Goal: Information Seeking & Learning: Check status

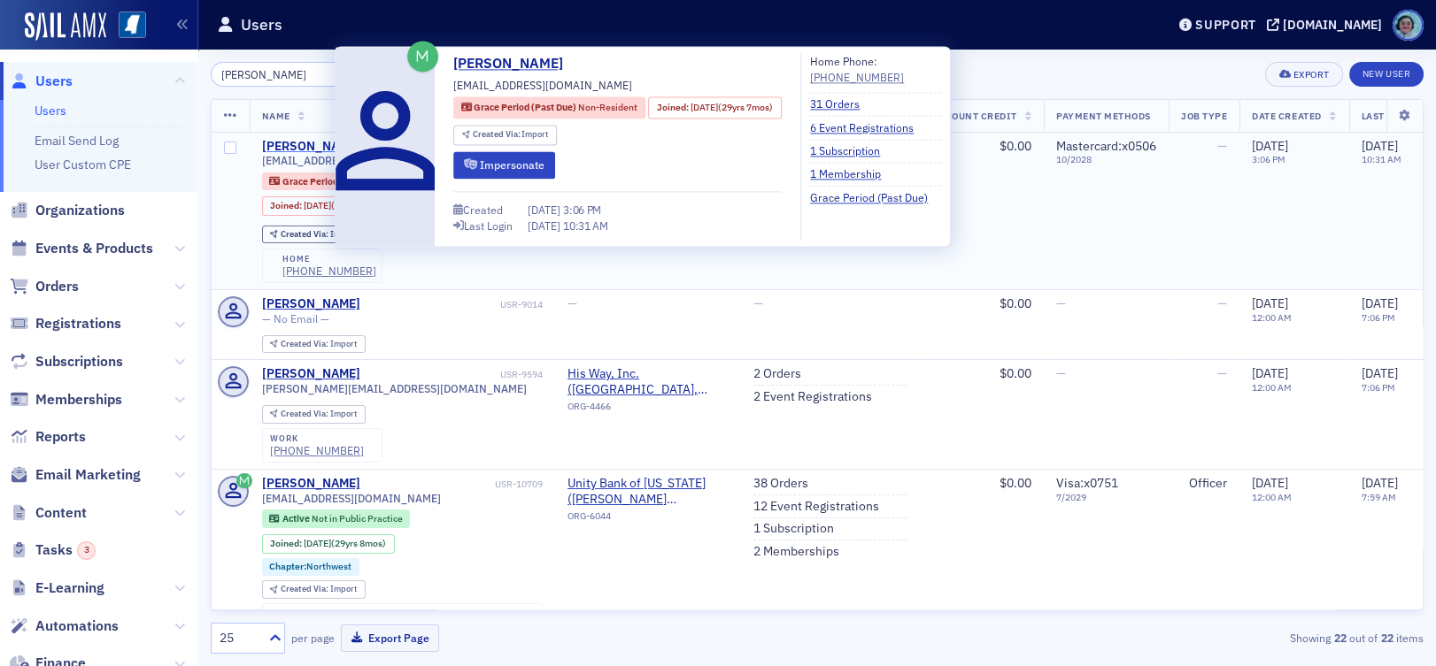
type input "[PERSON_NAME]"
click at [324, 141] on div "[PERSON_NAME]" at bounding box center [311, 147] width 98 height 16
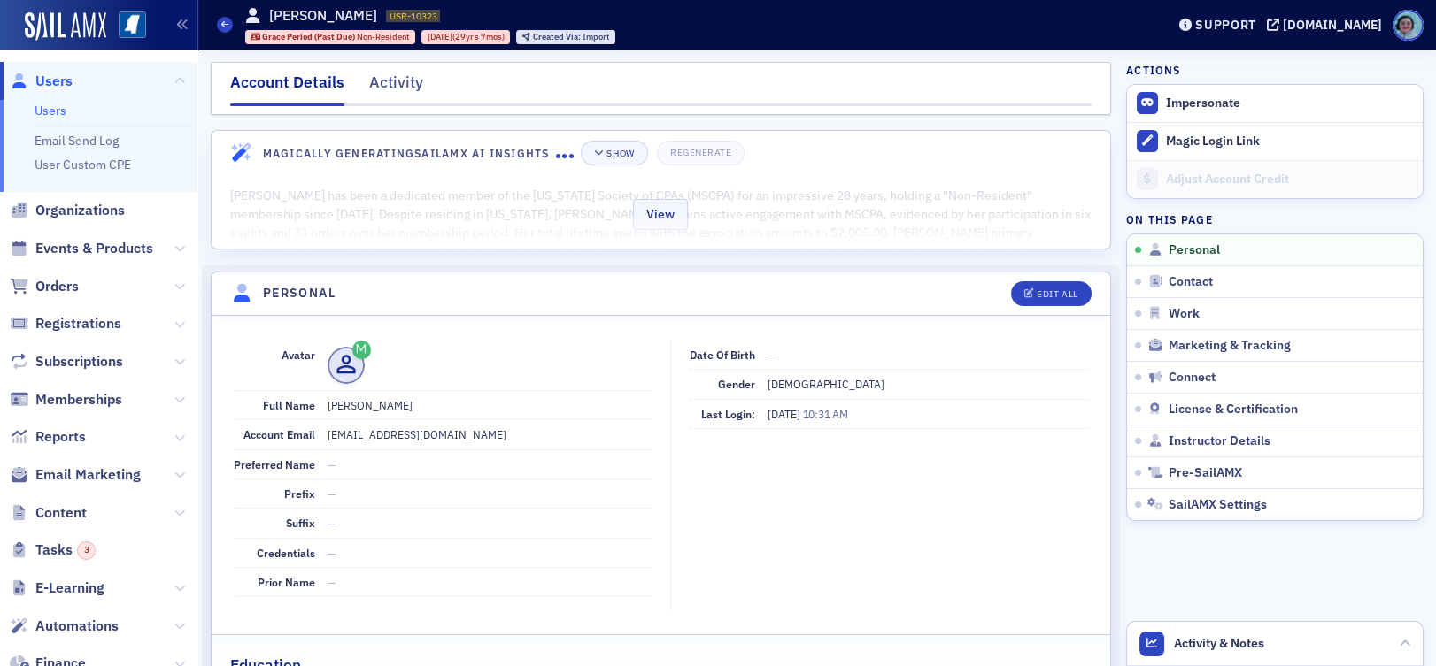
click at [750, 205] on div "View" at bounding box center [661, 211] width 898 height 74
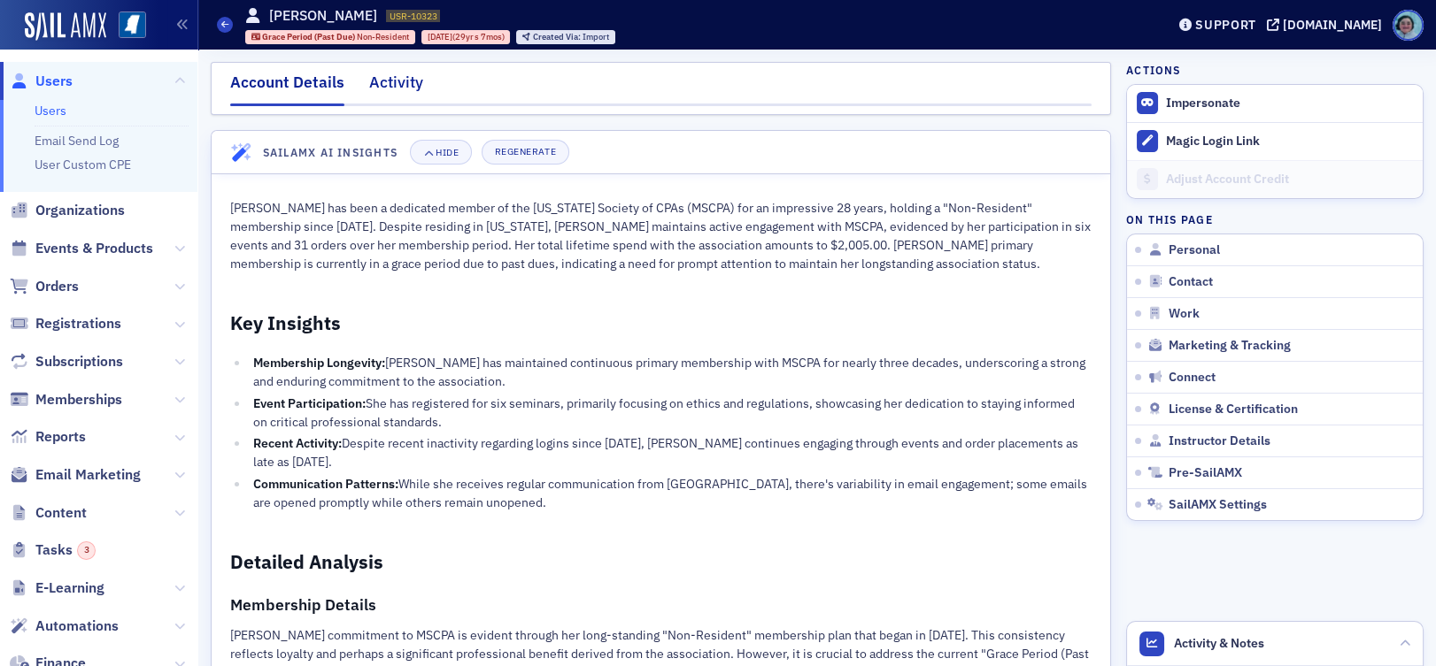
click at [402, 81] on div "Activity" at bounding box center [396, 87] width 54 height 33
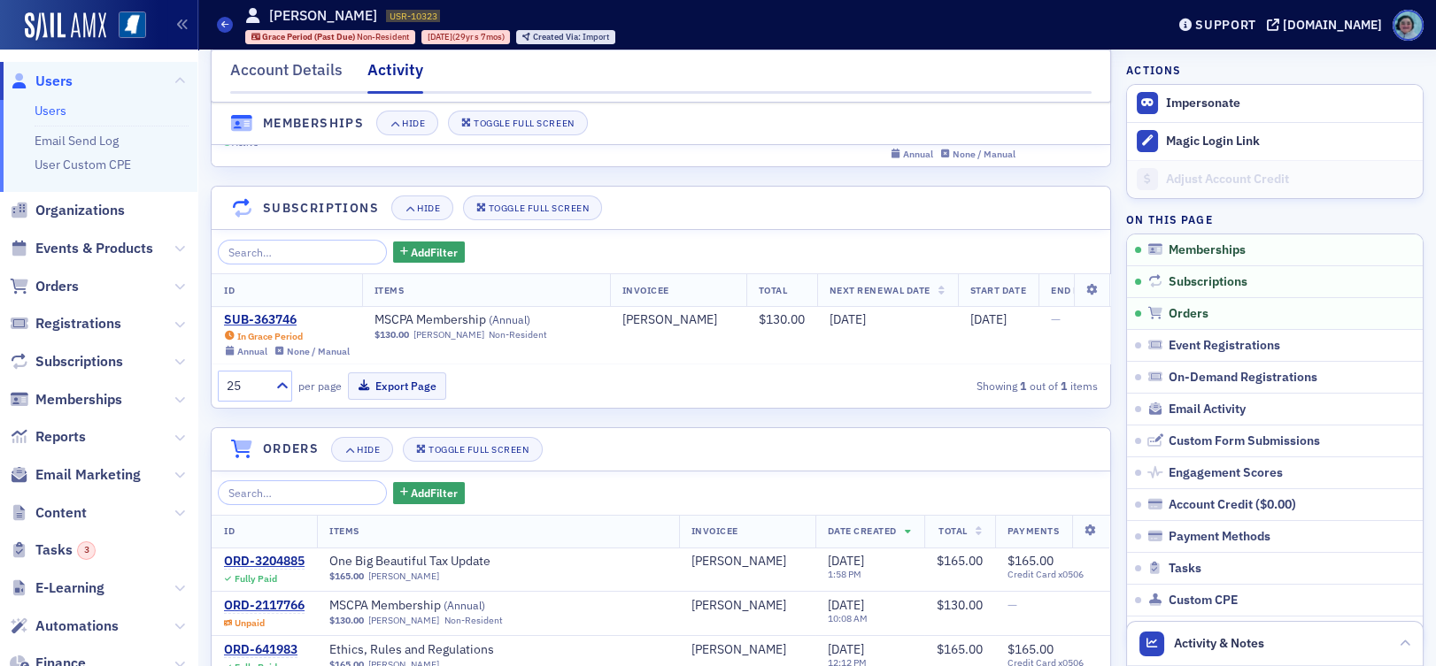
scroll to position [89, 0]
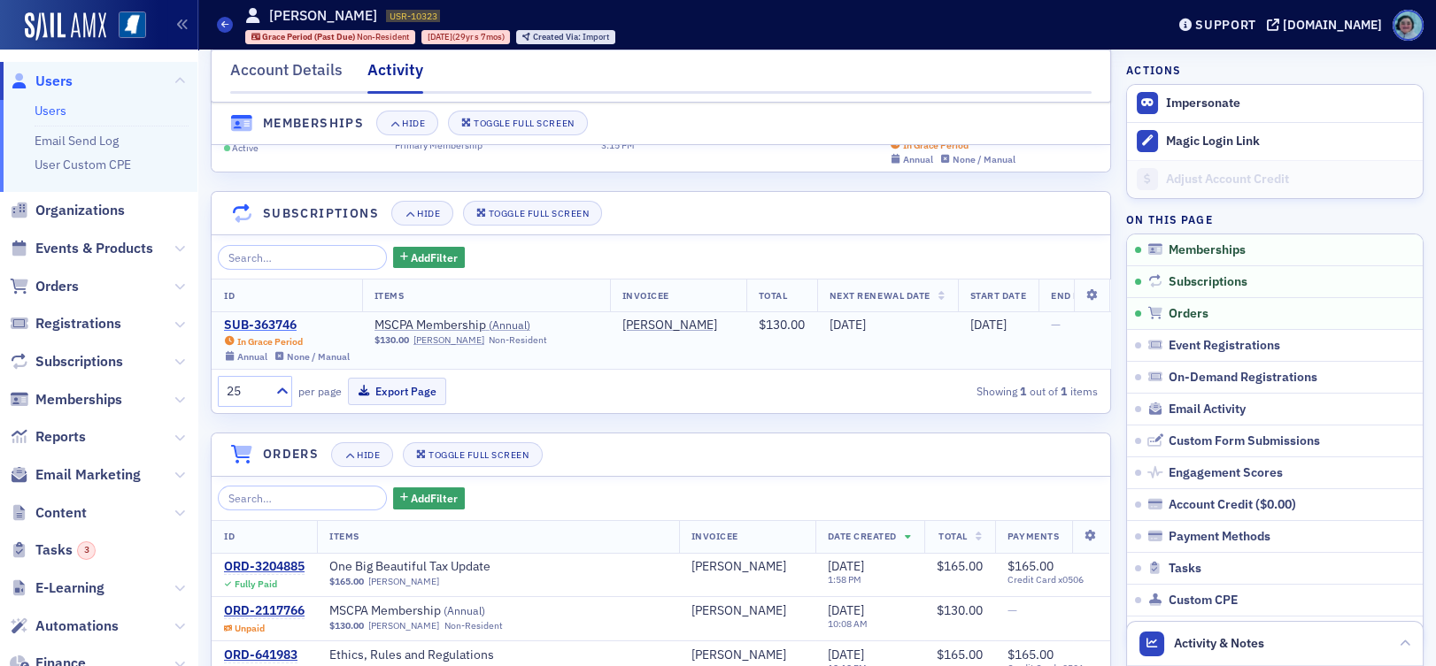
click at [273, 322] on div "SUB-363746" at bounding box center [287, 326] width 126 height 16
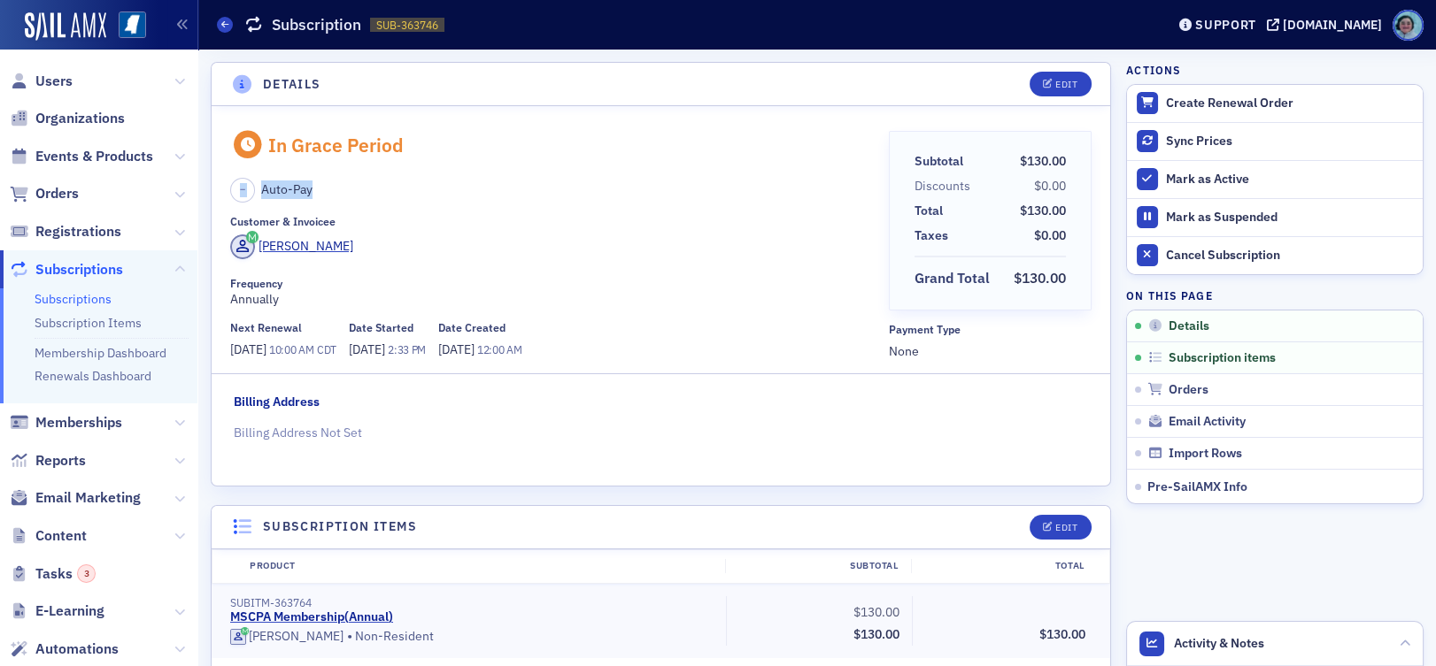
drag, startPoint x: 231, startPoint y: 182, endPoint x: 335, endPoint y: 181, distance: 104.4
click at [335, 181] on div "– Auto-Pay" at bounding box center [553, 190] width 646 height 25
click at [217, 17] on link "Subscriptions" at bounding box center [225, 25] width 16 height 16
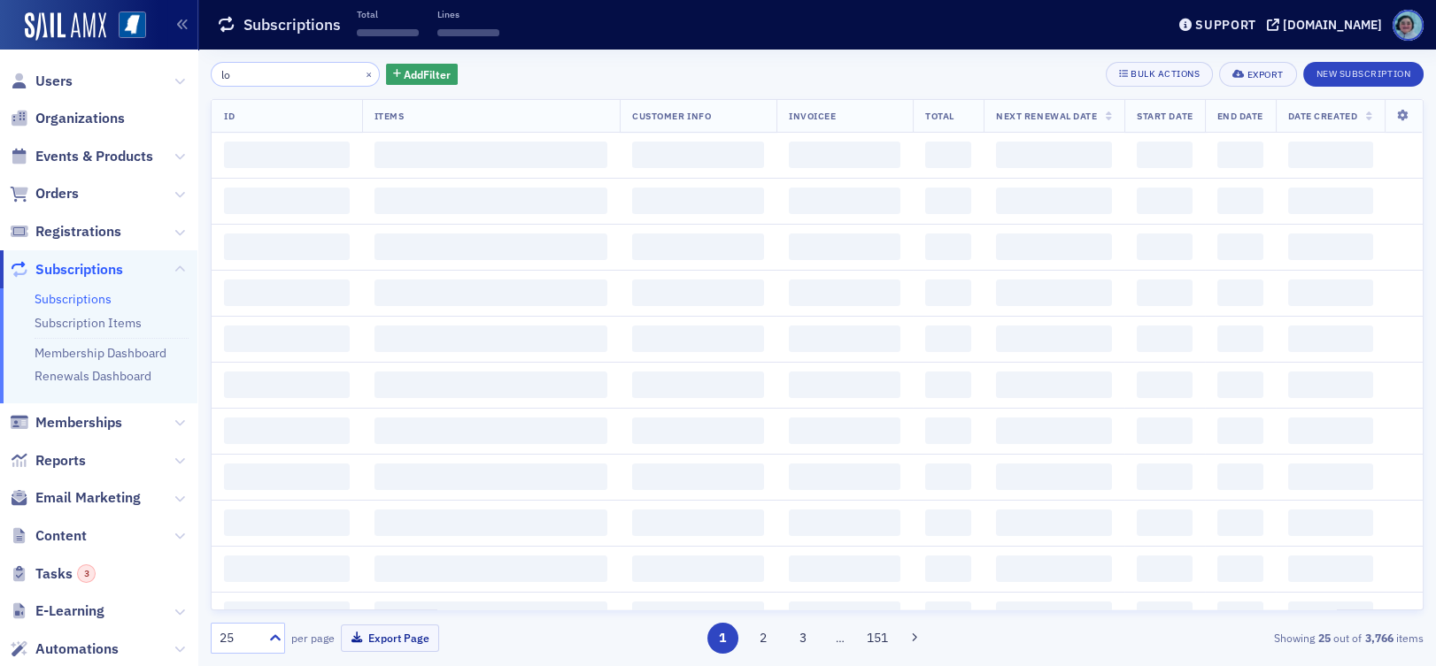
type input "l"
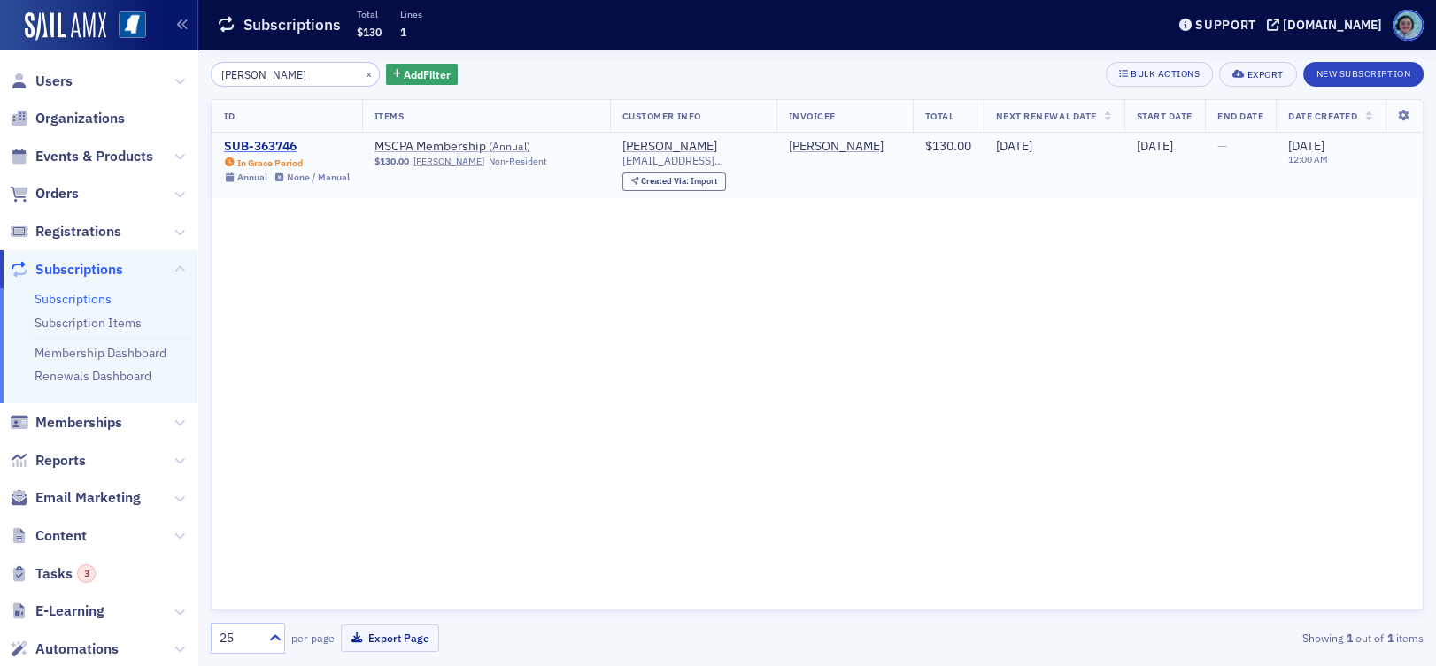
type input "latour"
click at [287, 143] on div "SUB-363746" at bounding box center [287, 147] width 126 height 16
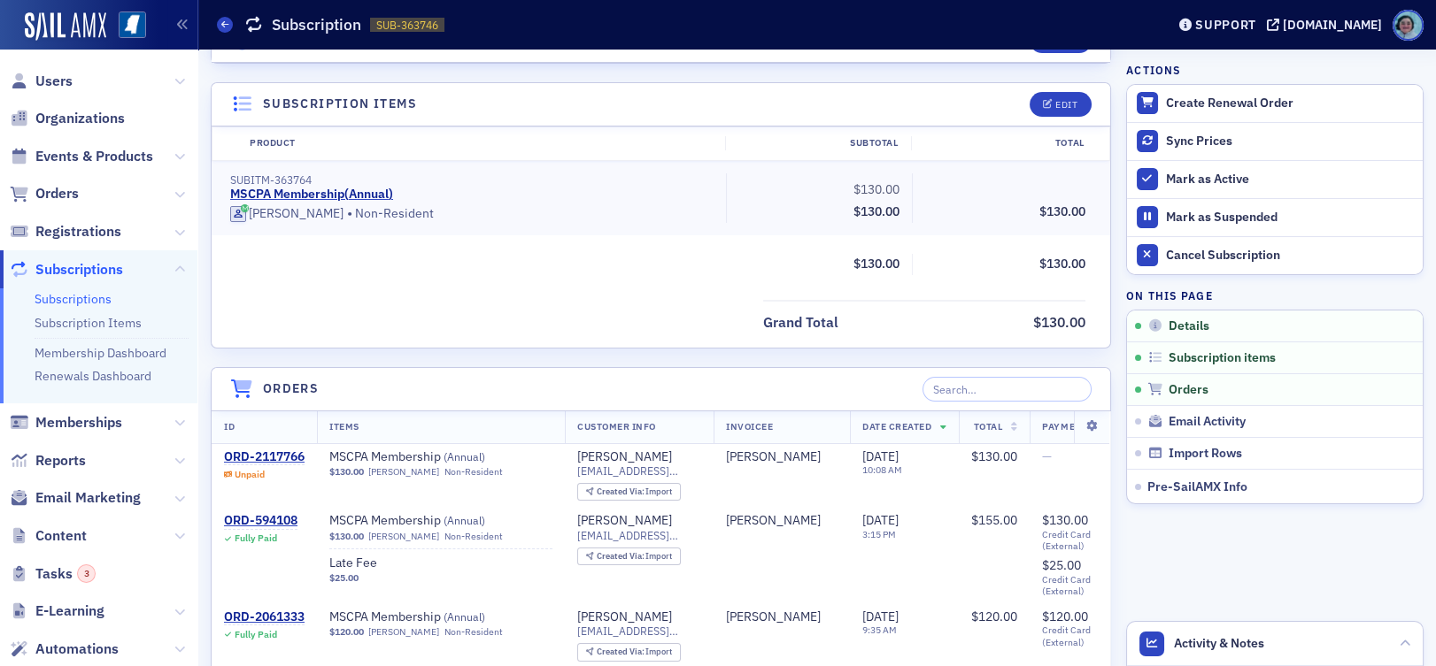
scroll to position [443, 0]
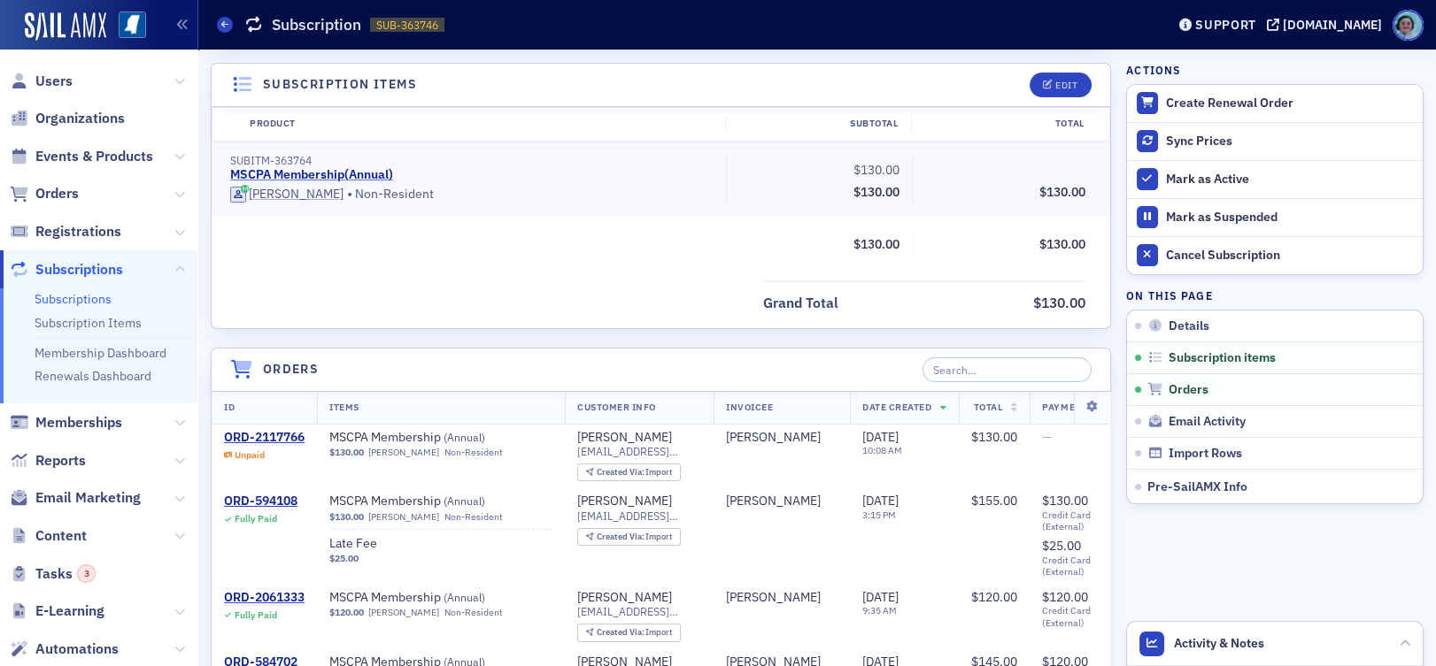
click at [362, 172] on link "MSCPA Membership ( Annual )" at bounding box center [311, 175] width 163 height 16
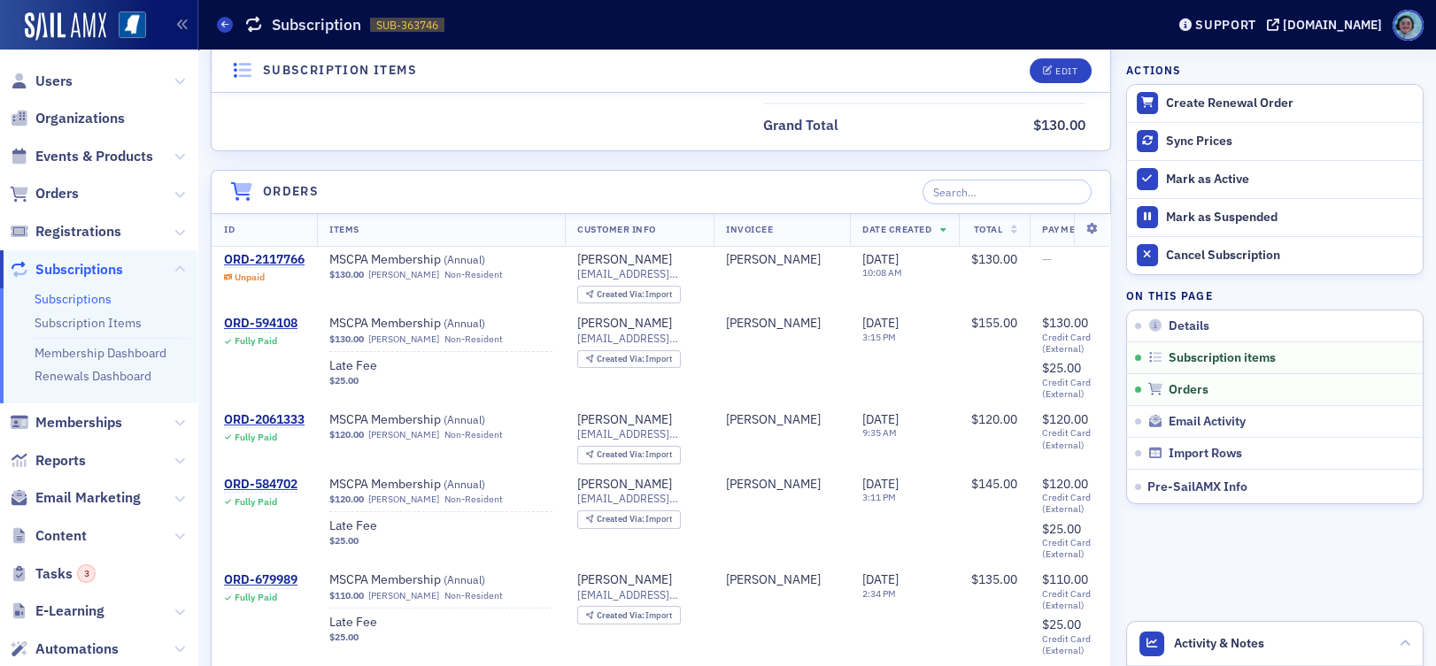
scroll to position [620, 0]
click at [636, 258] on div "[PERSON_NAME]" at bounding box center [624, 261] width 95 height 16
click at [246, 258] on div "ORD-2117766" at bounding box center [264, 261] width 81 height 16
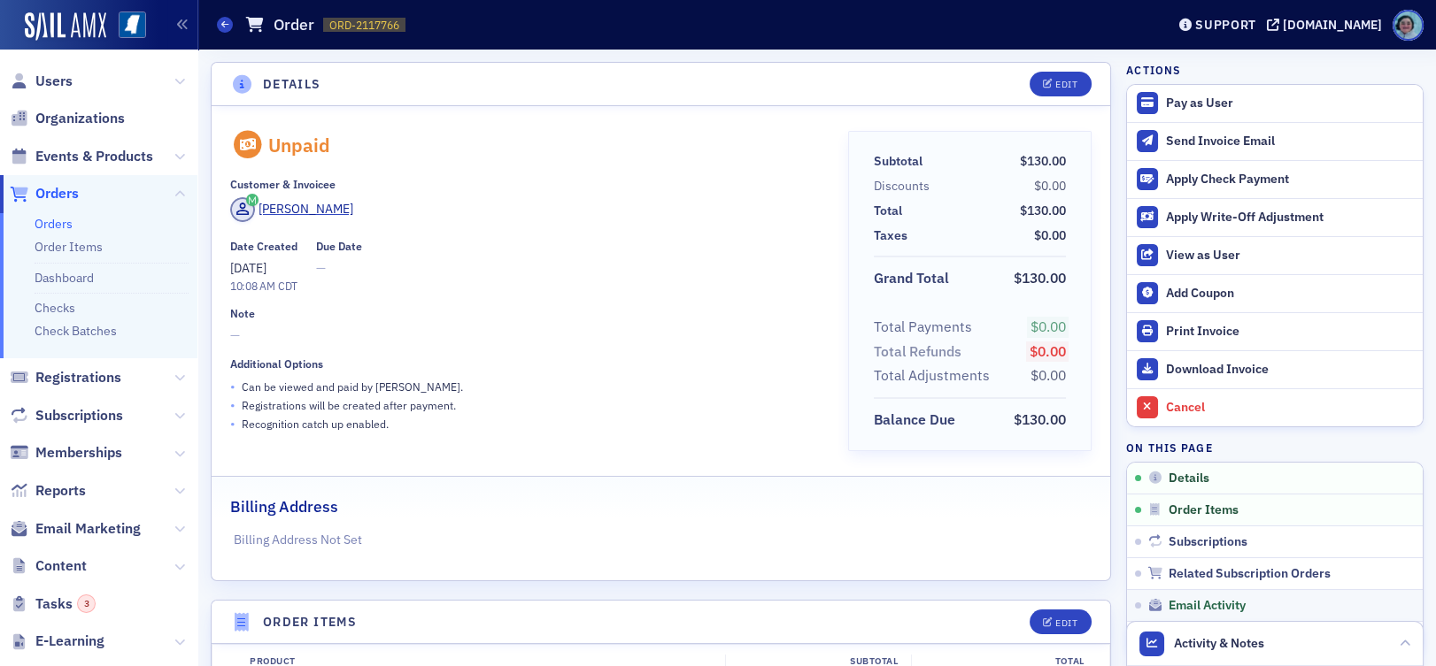
click at [1192, 589] on link "Email Activity" at bounding box center [1275, 605] width 296 height 32
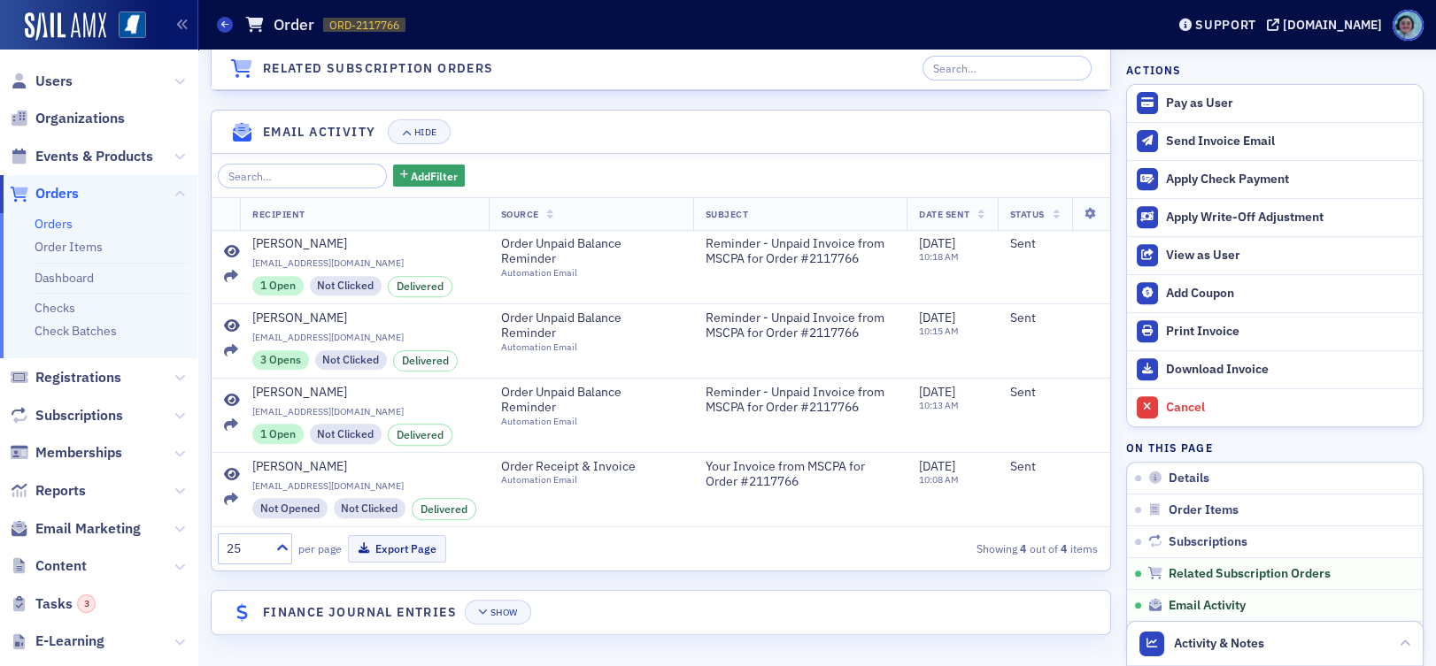
scroll to position [1757, 0]
click at [235, 249] on icon at bounding box center [232, 252] width 16 height 14
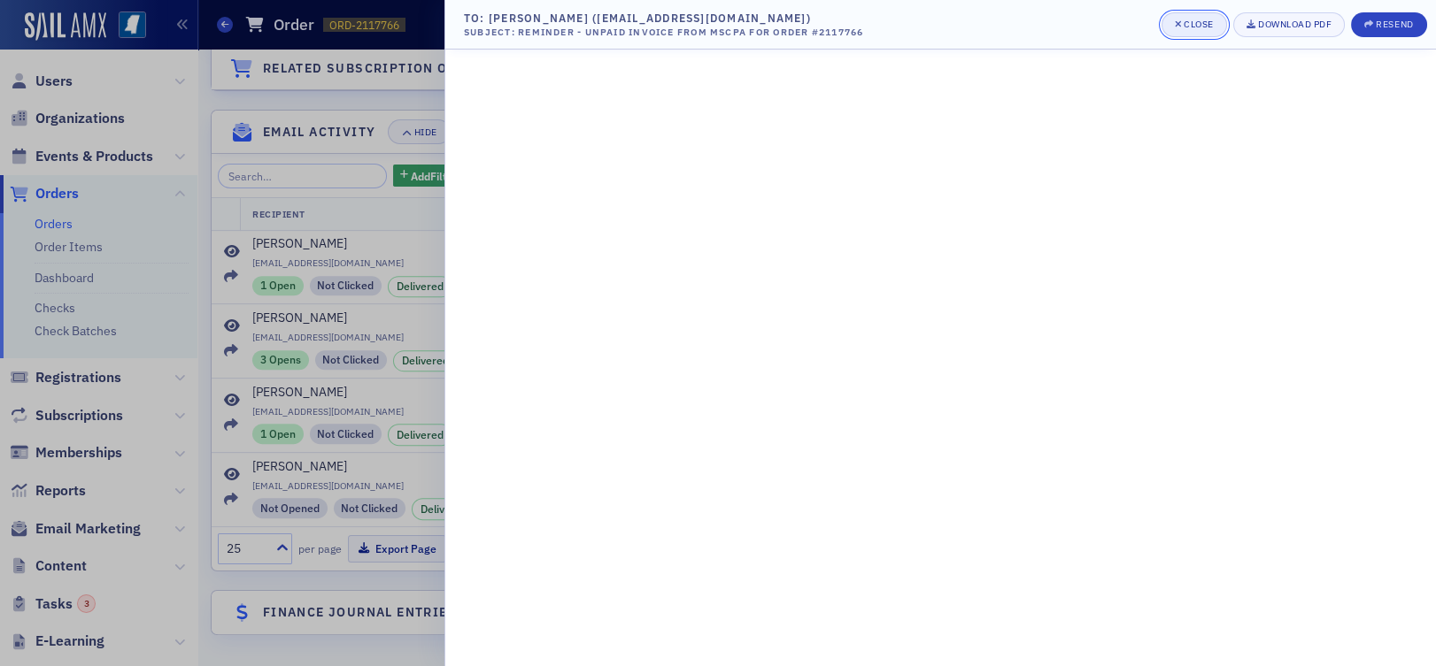
click at [1203, 15] on button "Close" at bounding box center [1193, 24] width 65 height 25
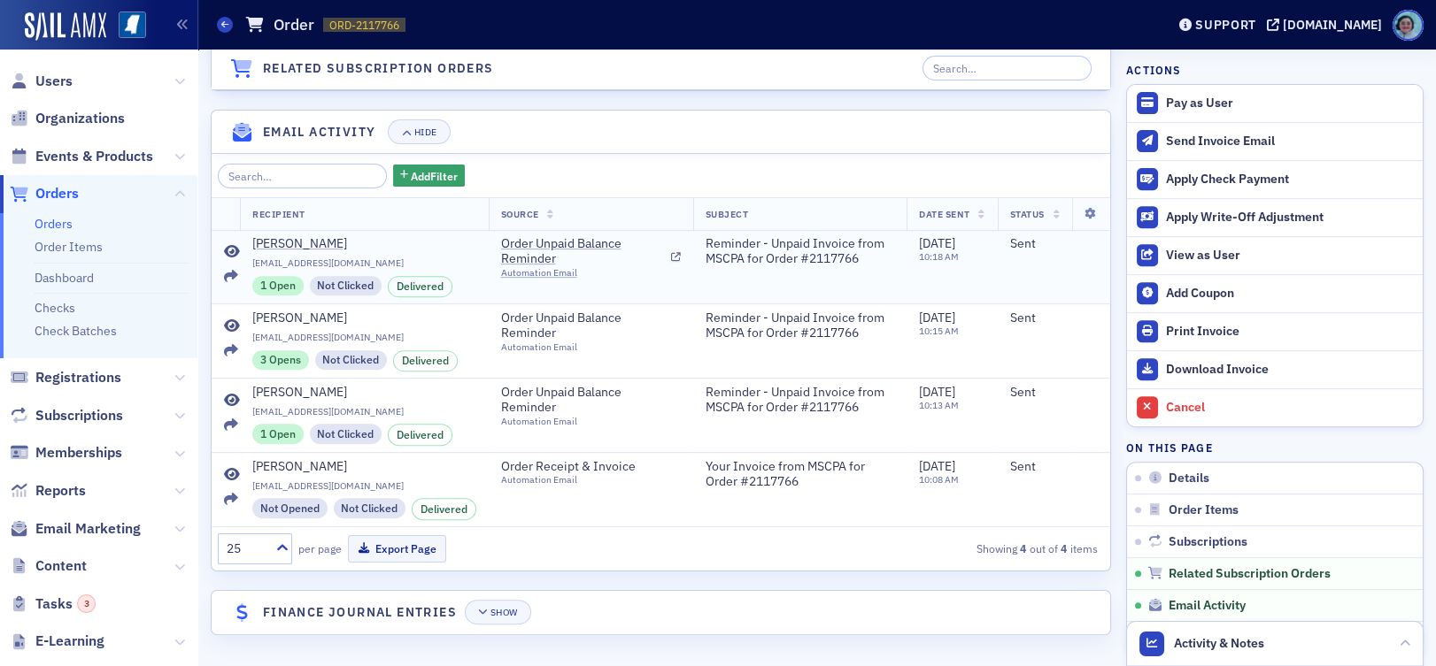
click at [230, 249] on icon at bounding box center [232, 252] width 16 height 14
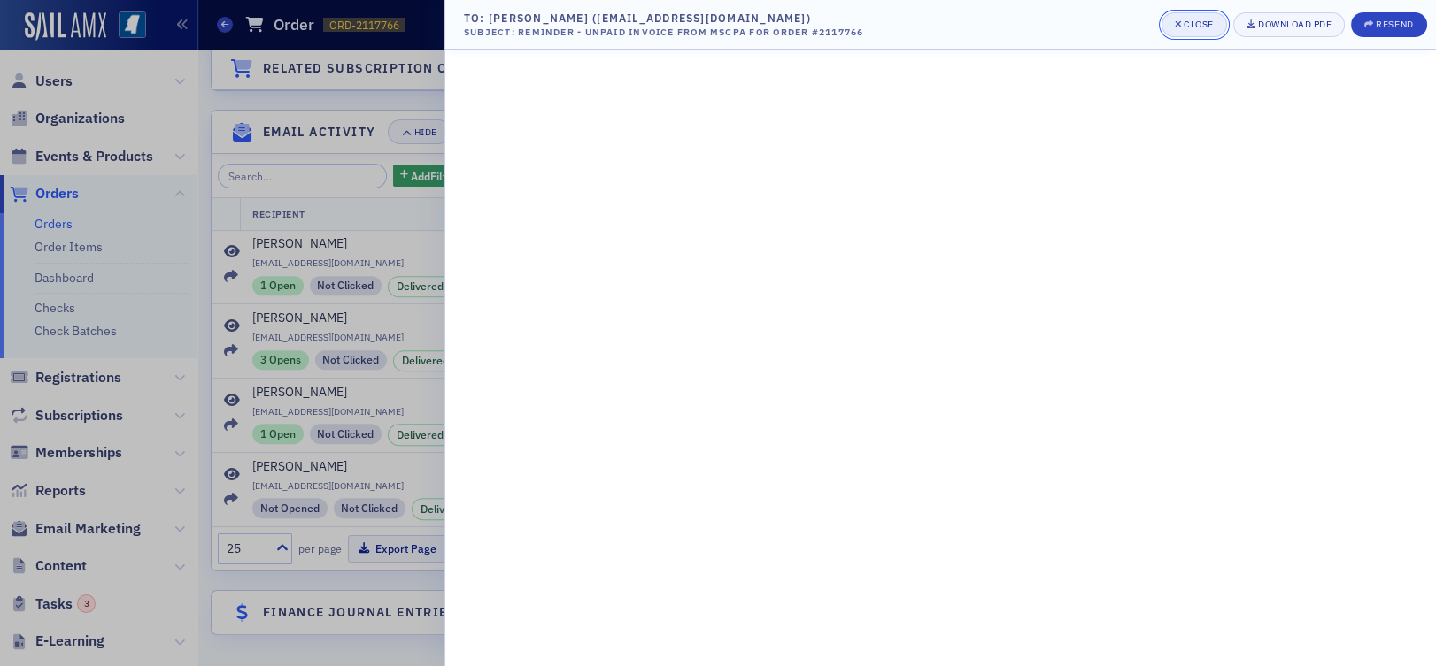
click at [1195, 23] on div "Close" at bounding box center [1198, 24] width 30 height 10
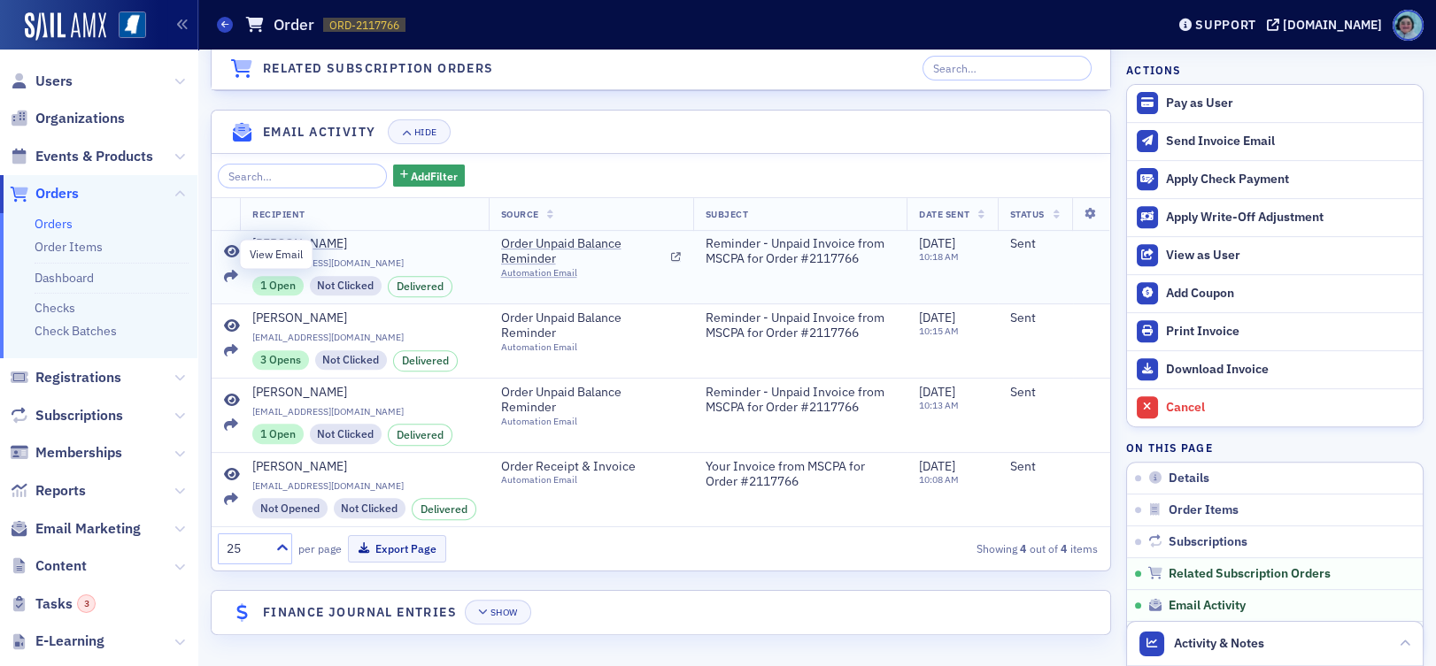
click at [234, 247] on icon at bounding box center [232, 252] width 16 height 14
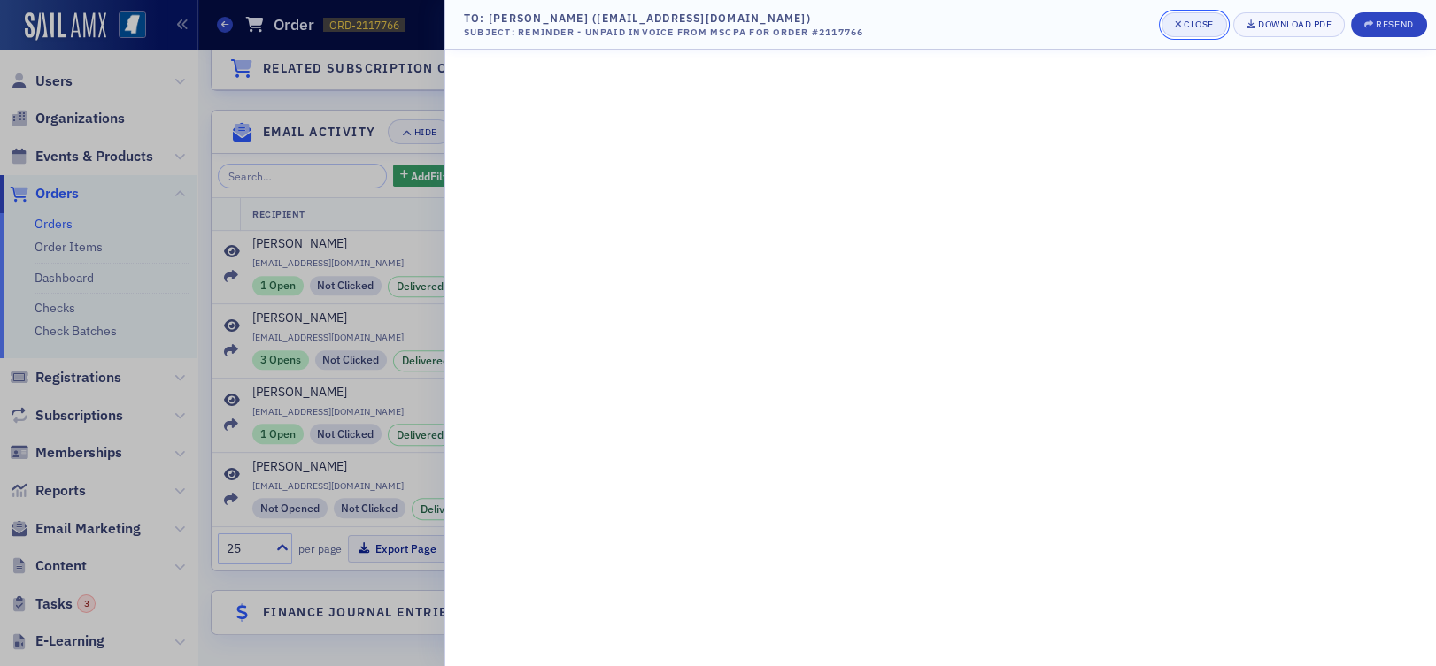
click at [1202, 23] on div "Close" at bounding box center [1198, 24] width 30 height 10
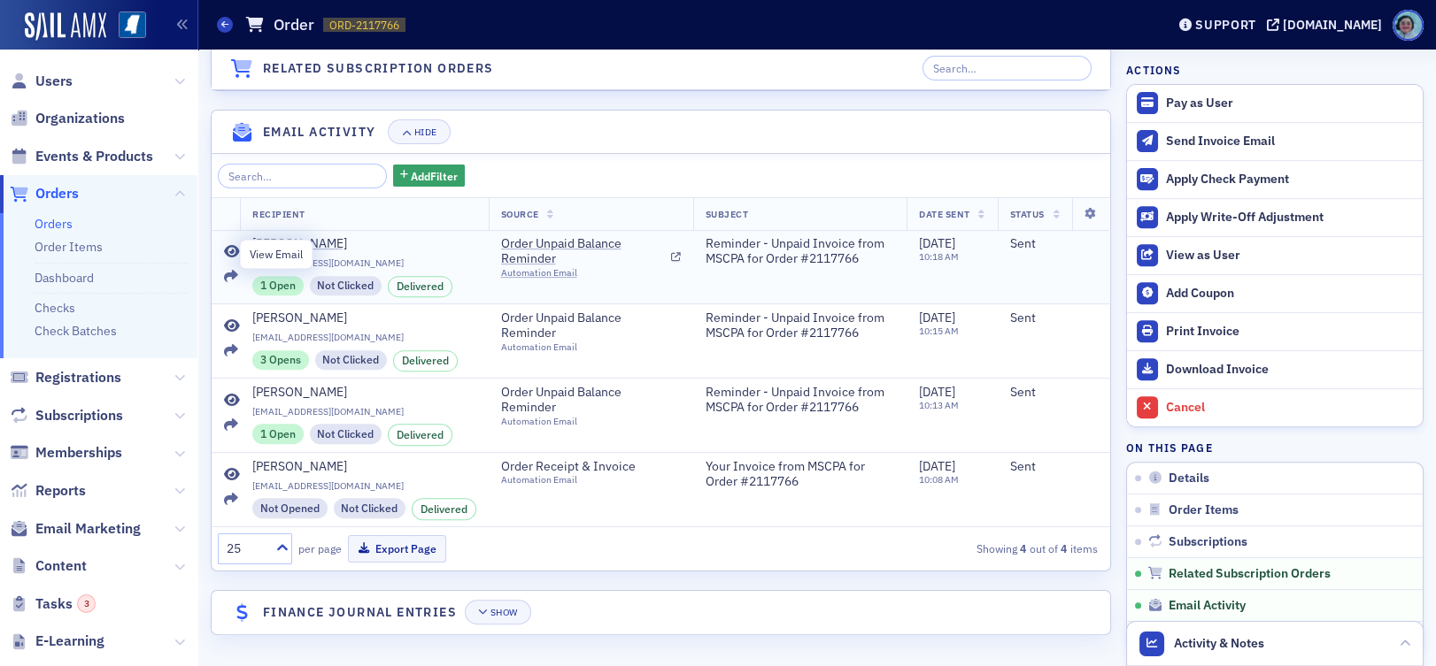
click at [230, 255] on icon at bounding box center [232, 252] width 16 height 14
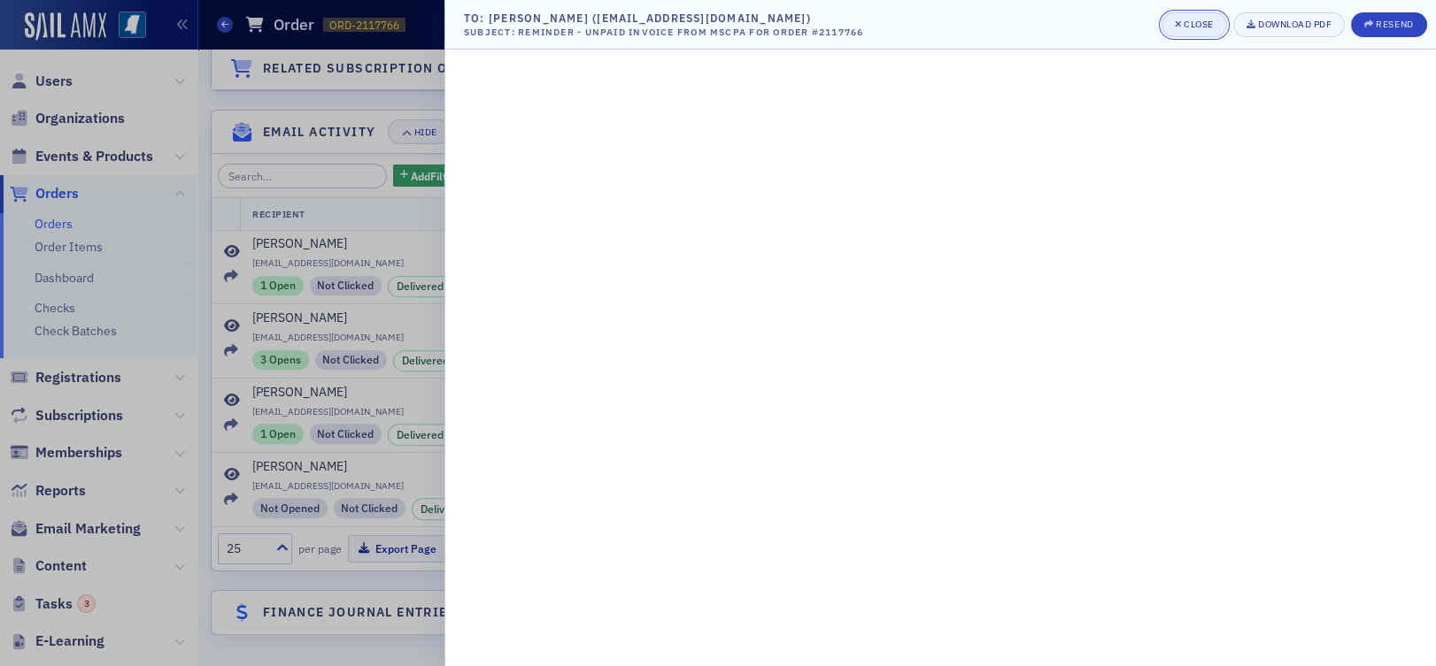
click at [1190, 22] on div "Close" at bounding box center [1198, 24] width 30 height 10
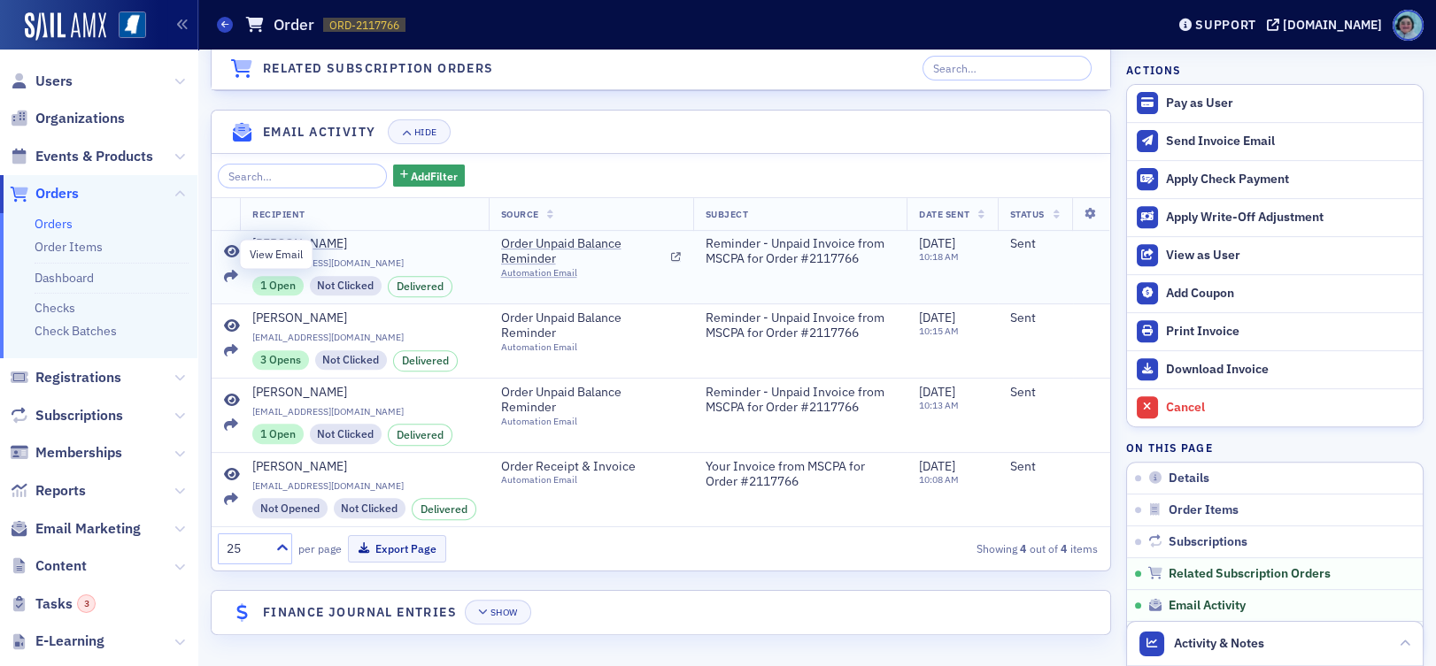
click at [230, 252] on icon at bounding box center [232, 252] width 16 height 14
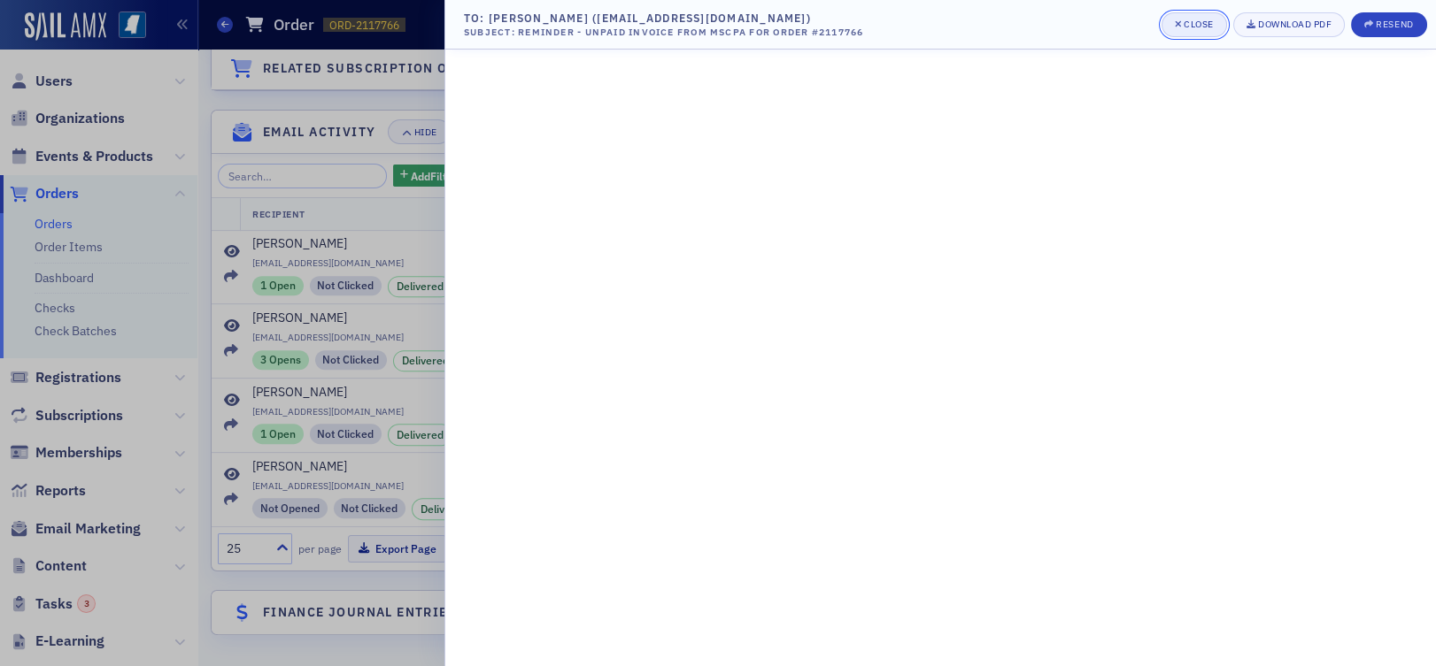
click at [1213, 17] on button "Close" at bounding box center [1193, 24] width 65 height 25
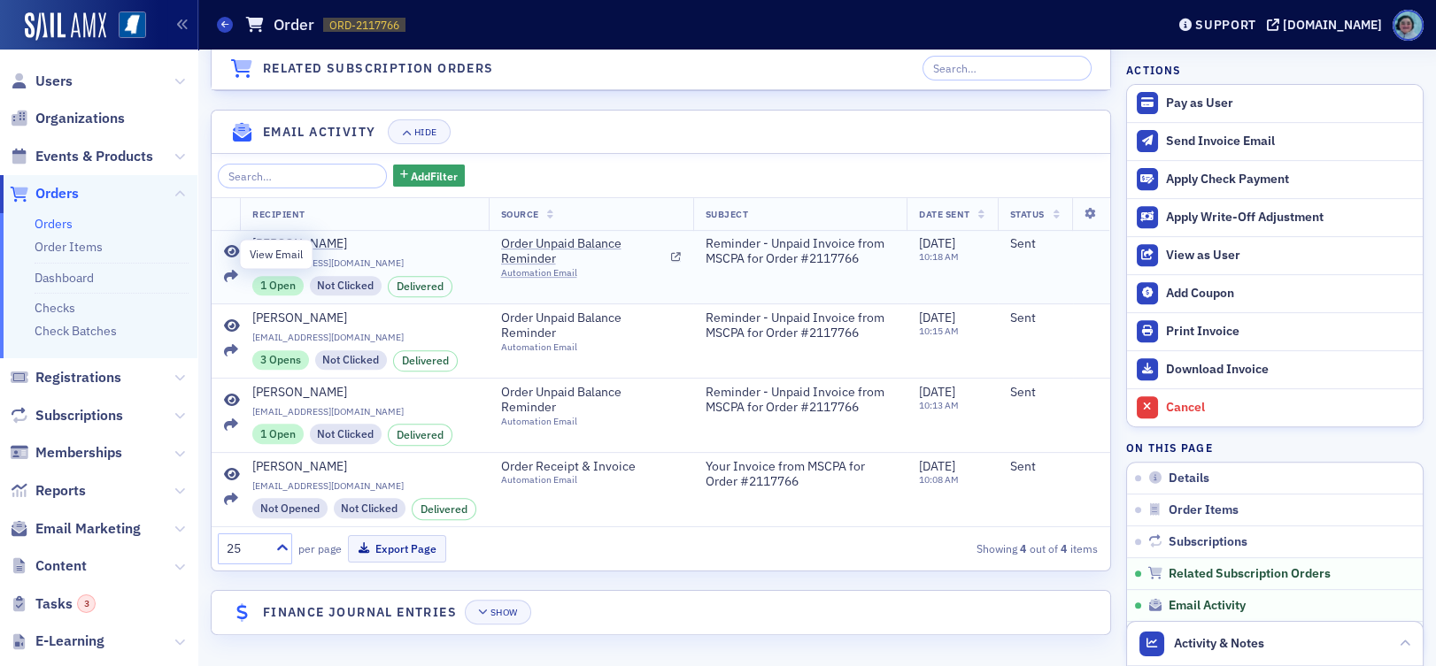
click at [234, 250] on icon at bounding box center [232, 252] width 16 height 14
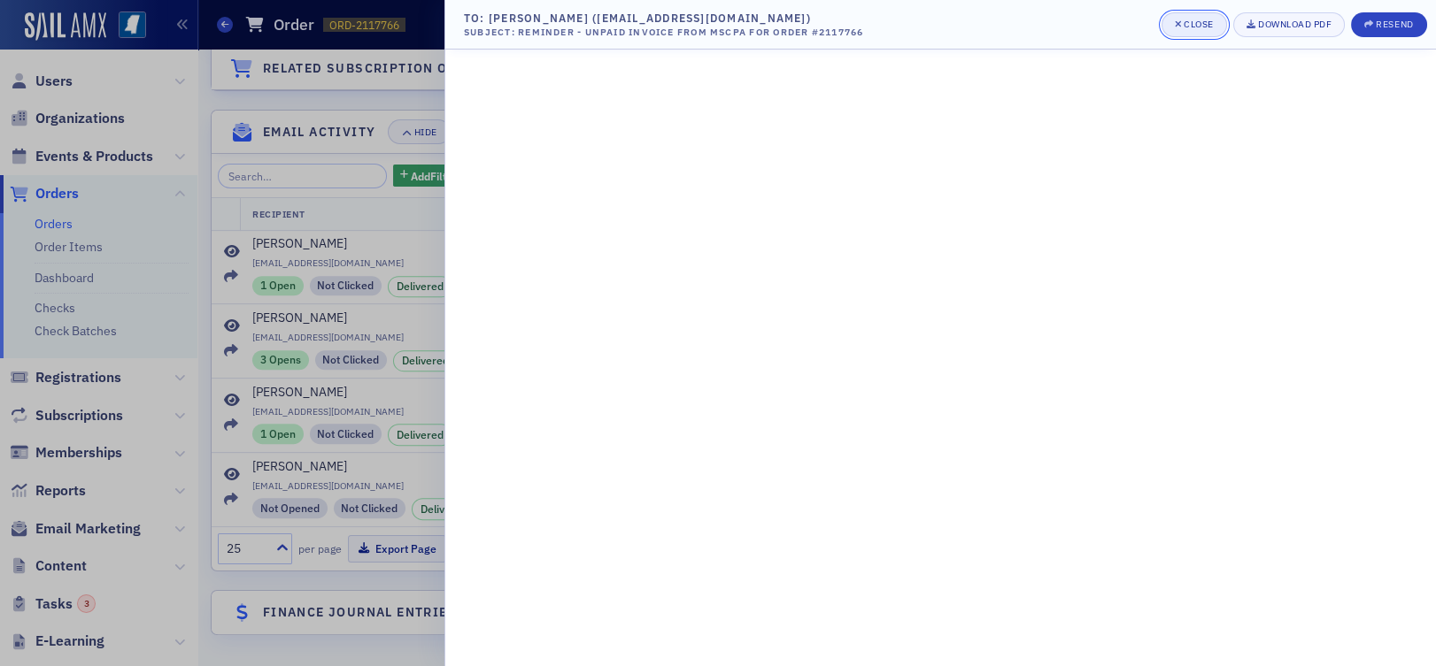
click at [1195, 19] on div "Close" at bounding box center [1198, 24] width 30 height 10
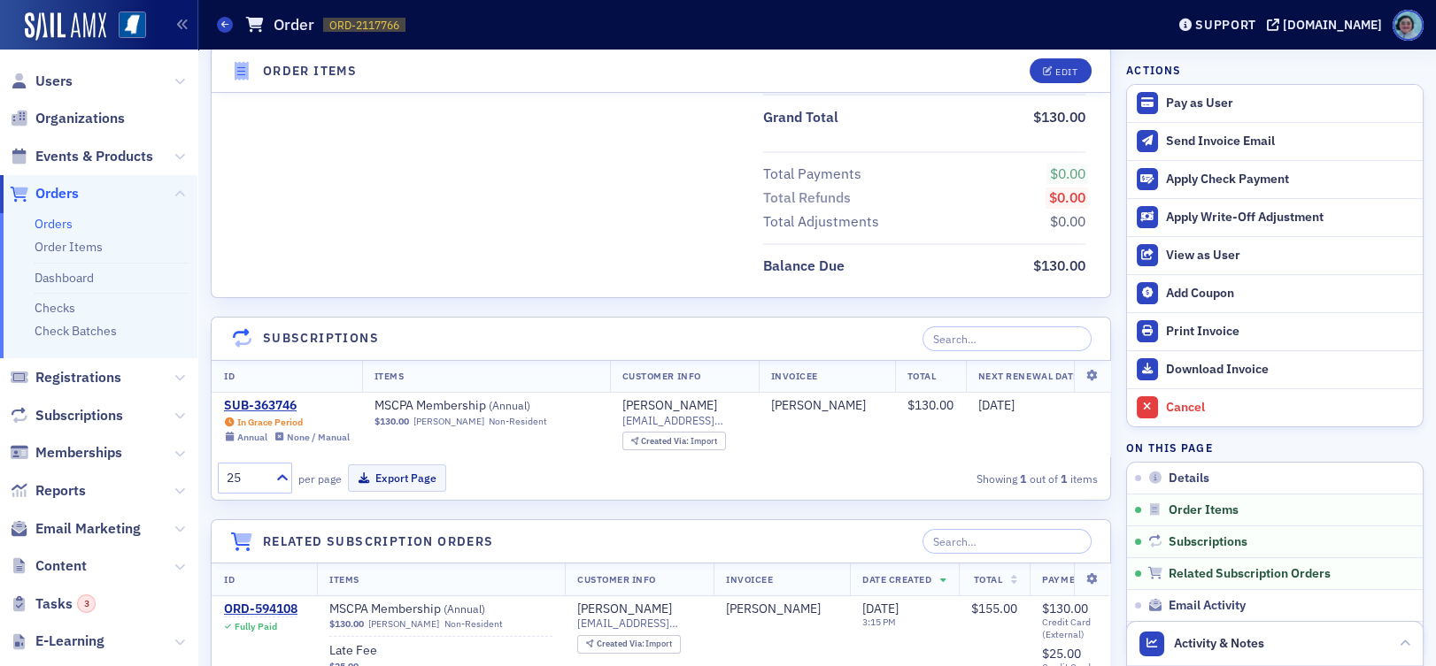
scroll to position [695, 0]
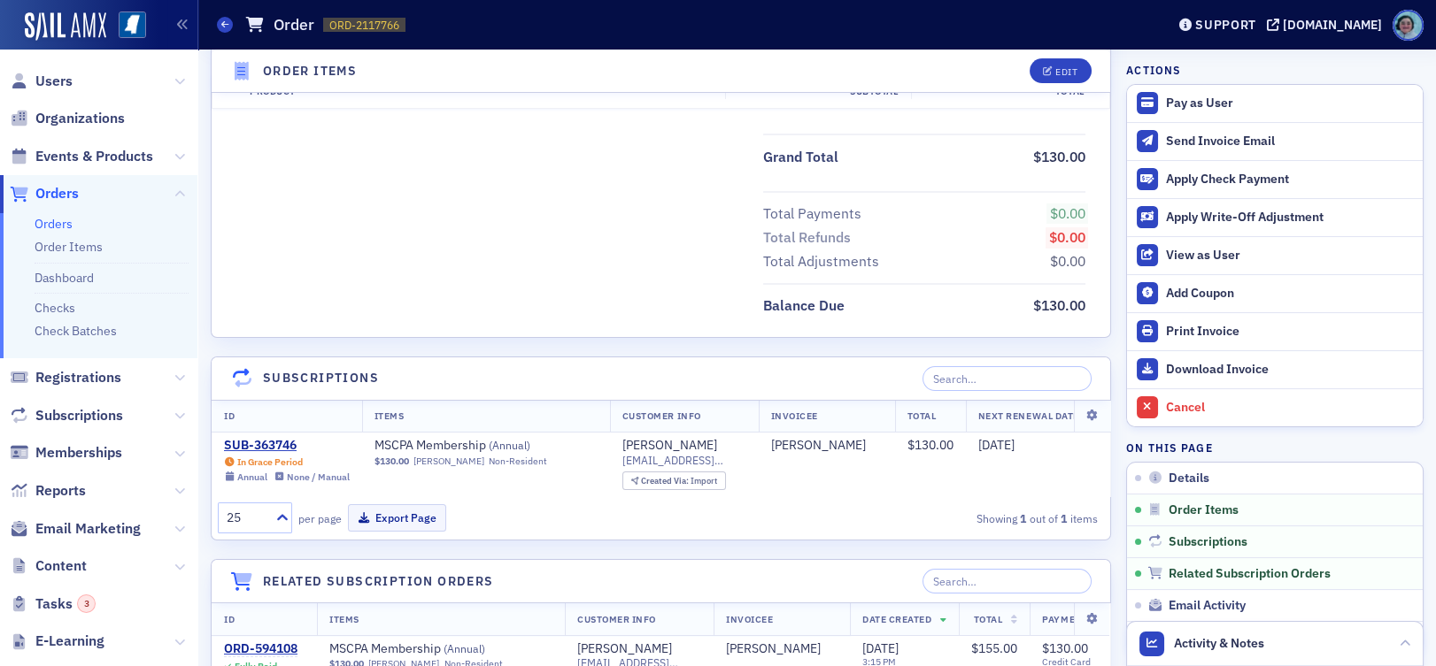
drag, startPoint x: 1087, startPoint y: 345, endPoint x: 674, endPoint y: 133, distance: 463.9
click at [674, 133] on div "Details Edit Unpaid Customer & Invoicee Leslie Latour Date Created 7/1/2025 10:…" at bounding box center [661, 536] width 900 height 2339
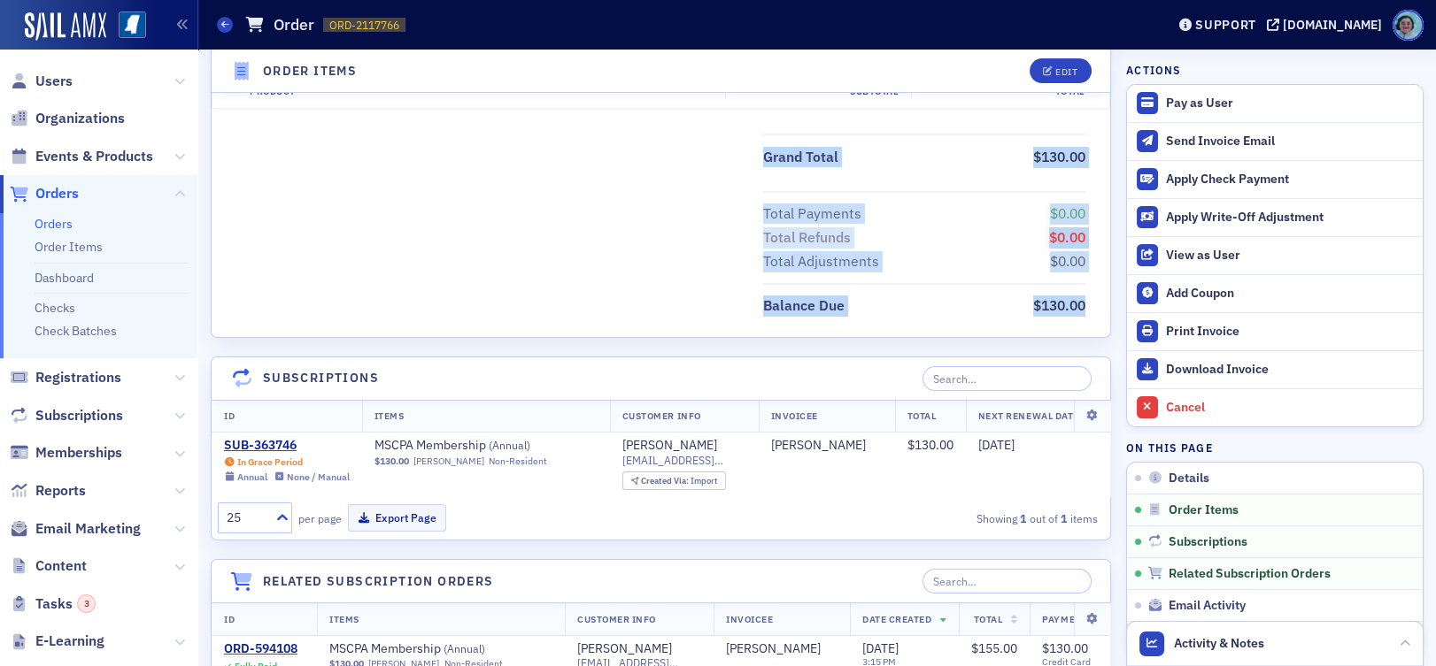
drag, startPoint x: 1070, startPoint y: 304, endPoint x: 677, endPoint y: 133, distance: 428.9
click at [682, 126] on div "Product Subtotal Total ORDITM-2117767 MSCPA Membership ( Annual ) Leslie Latour…" at bounding box center [661, 143] width 898 height 387
click at [668, 175] on div "Grand Total $130.00 Total Payments $0.00 Total Refunds $0.00 Total Adjustments …" at bounding box center [661, 226] width 898 height 184
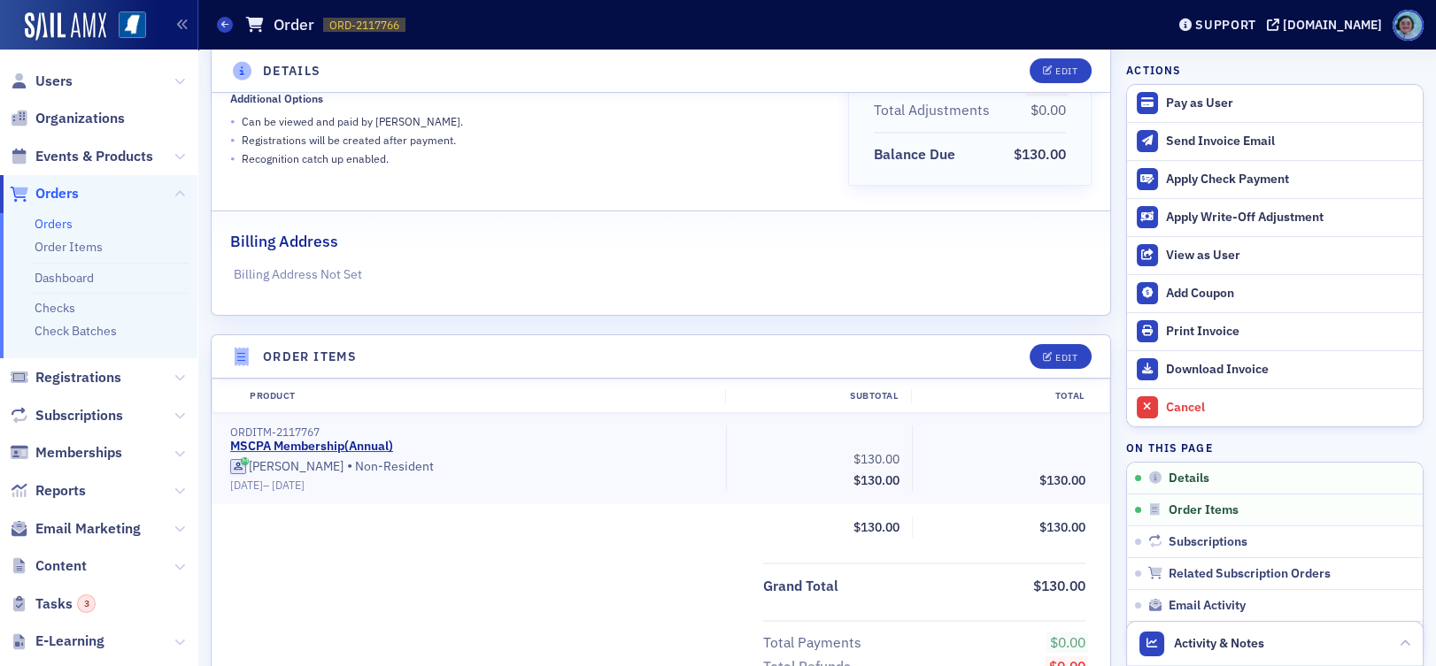
scroll to position [0, 0]
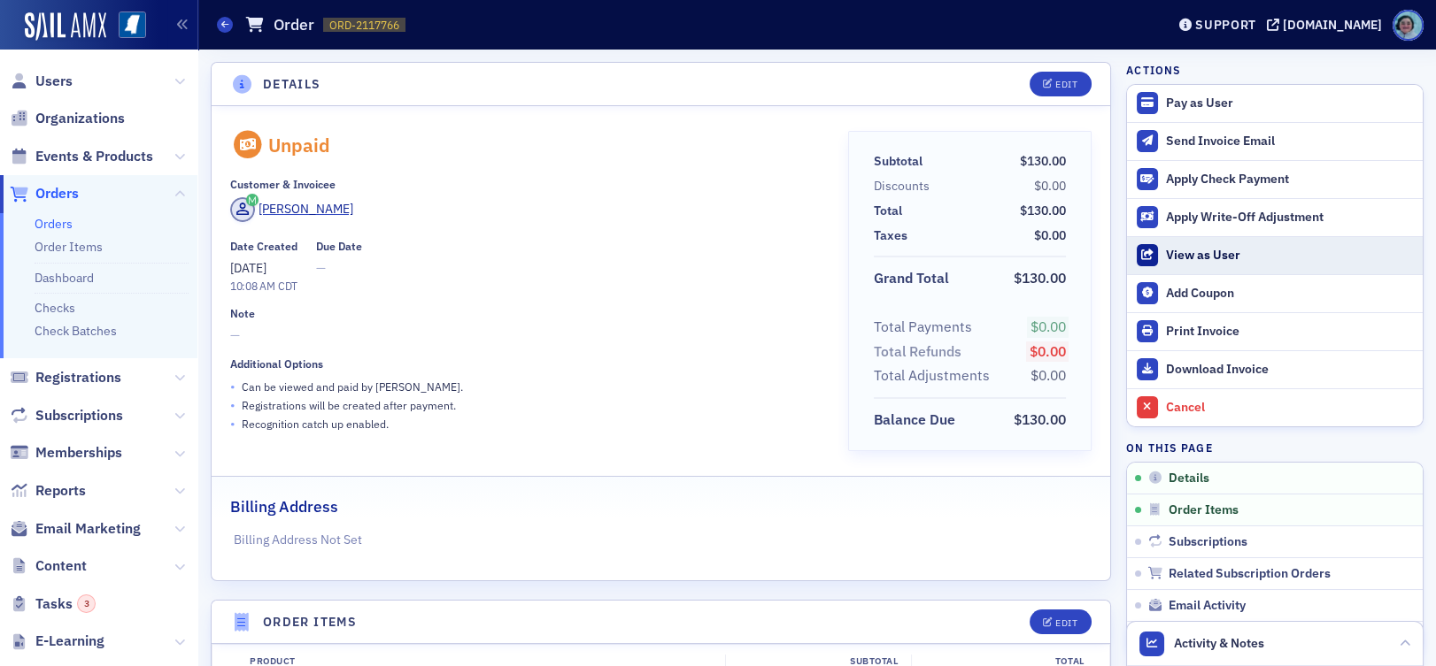
click at [1208, 262] on div "View as User" at bounding box center [1290, 256] width 248 height 16
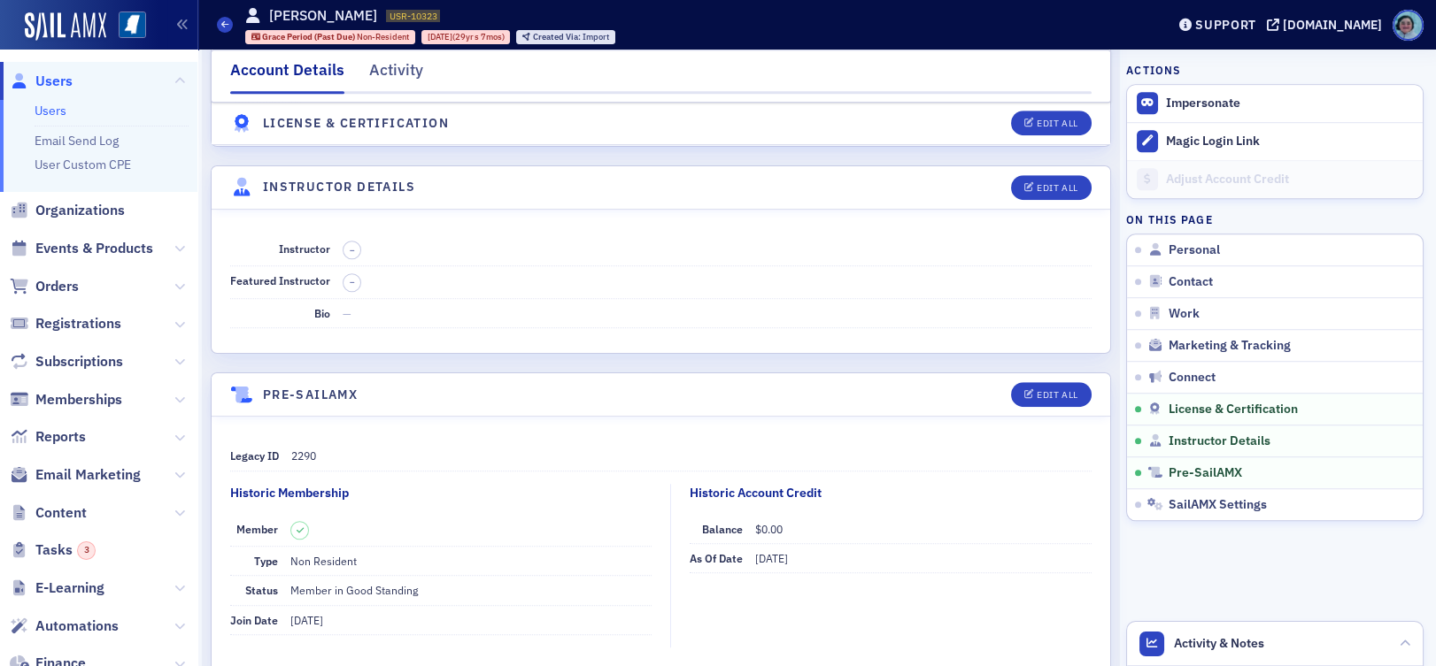
scroll to position [3204, 0]
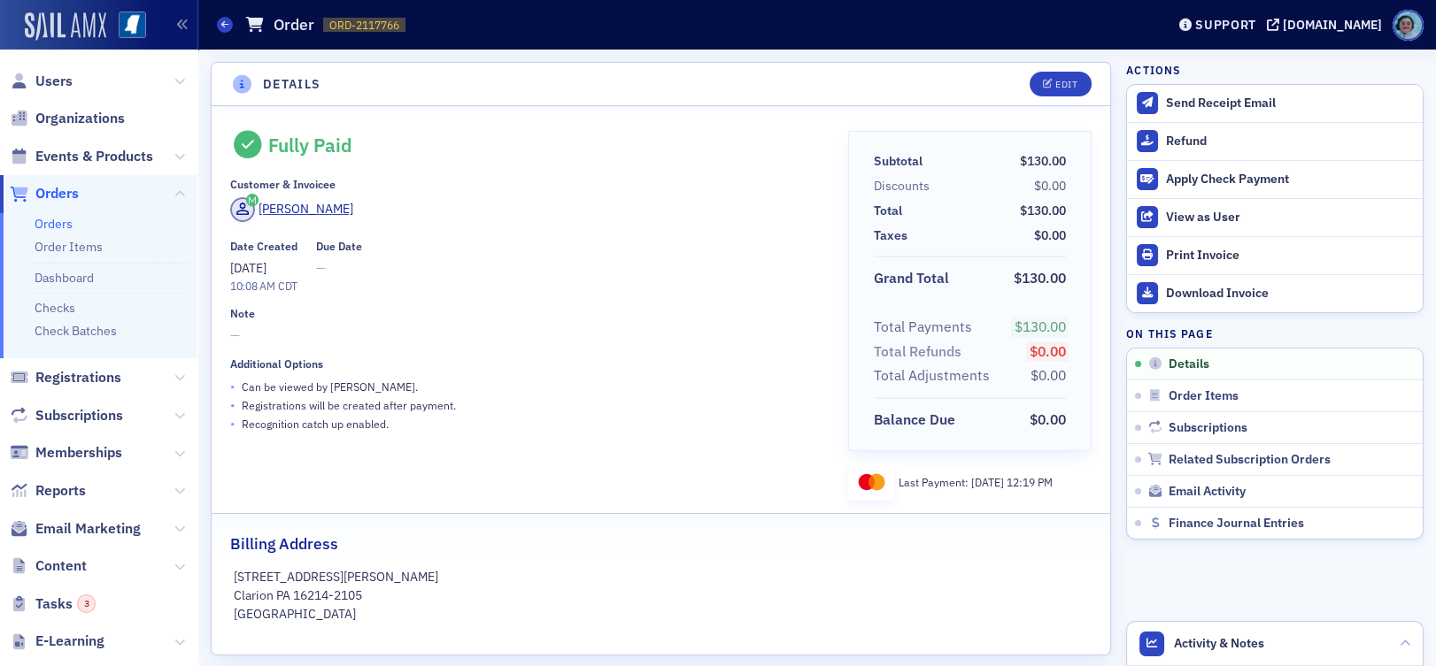
click at [48, 13] on img at bounding box center [65, 26] width 81 height 28
